Goal: Information Seeking & Learning: Understand process/instructions

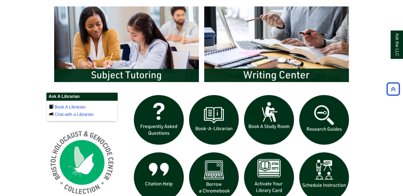
scroll to position [318, 0]
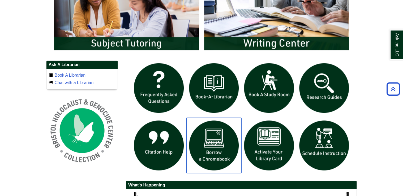
click at [204, 151] on img "slideshow" at bounding box center [213, 145] width 55 height 55
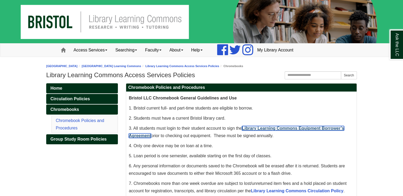
click at [275, 128] on link "Library Learning Commons Equipment Borrower’s Agreement" at bounding box center [236, 132] width 215 height 12
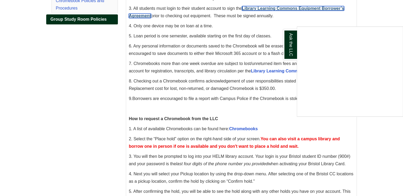
scroll to position [127, 0]
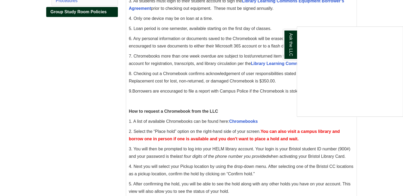
click at [242, 120] on div "Ask the LLC" at bounding box center [201, 98] width 403 height 196
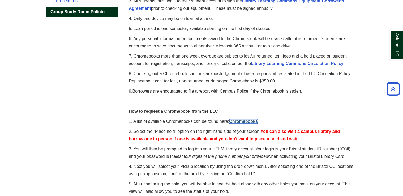
click at [242, 120] on link "Chromebooks" at bounding box center [243, 121] width 29 height 5
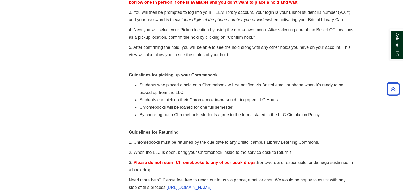
scroll to position [283, 0]
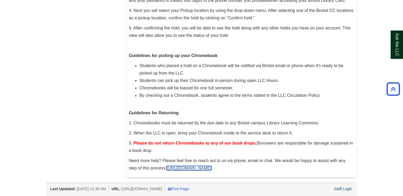
click at [211, 169] on link "[URL][DOMAIN_NAME]" at bounding box center [188, 168] width 45 height 5
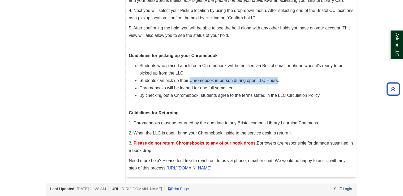
drag, startPoint x: 189, startPoint y: 79, endPoint x: 278, endPoint y: 77, distance: 88.9
click at [278, 77] on li "Students can pick up their Chromebook in-person during open LLC Hours." at bounding box center [246, 80] width 214 height 7
click at [214, 55] on span "Guidelines for picking up your Chromebook" at bounding box center [173, 55] width 89 height 5
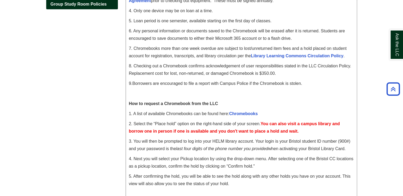
scroll to position [135, 0]
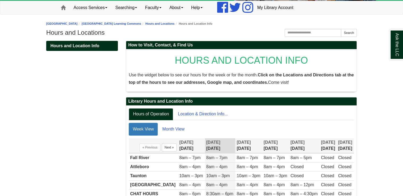
scroll to position [64, 0]
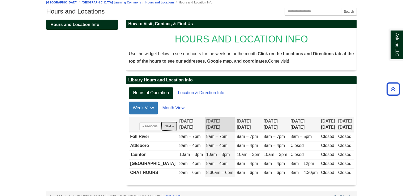
click at [163, 125] on button "Next »" at bounding box center [169, 126] width 15 height 8
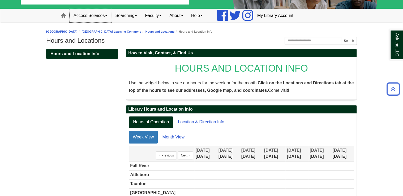
scroll to position [29, 0]
